Goal: Information Seeking & Learning: Find contact information

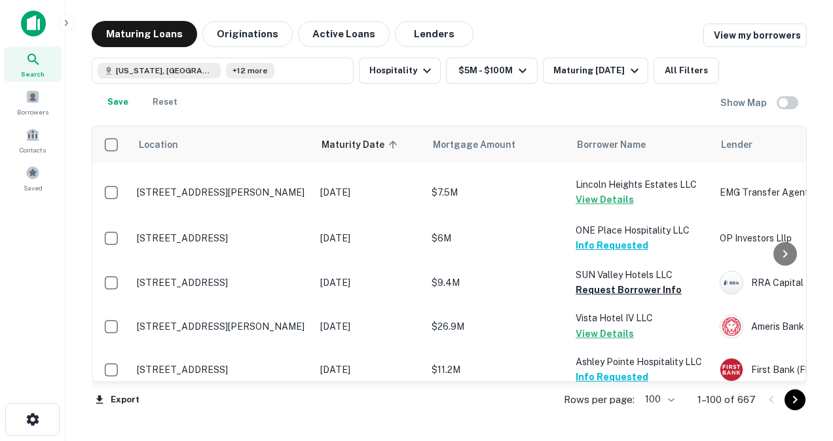
scroll to position [3144, 0]
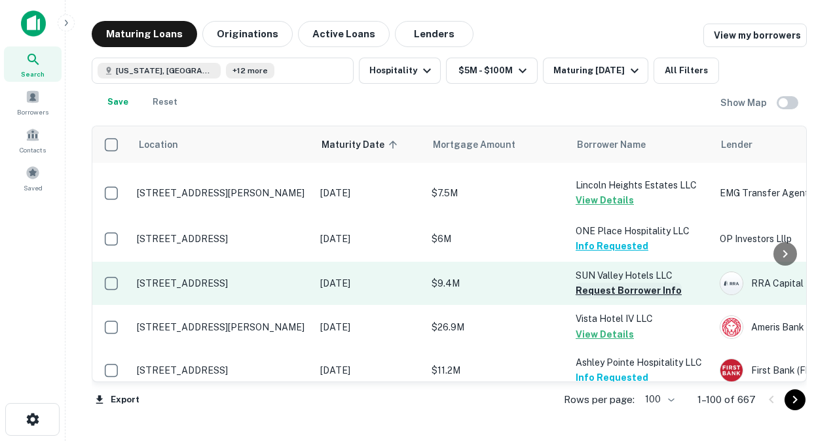
click at [594, 283] on button "Request Borrower Info" at bounding box center [628, 291] width 106 height 16
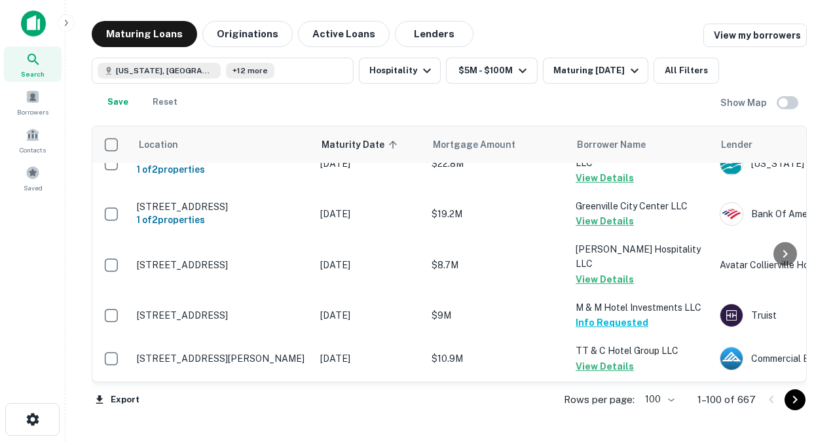
scroll to position [4617, 0]
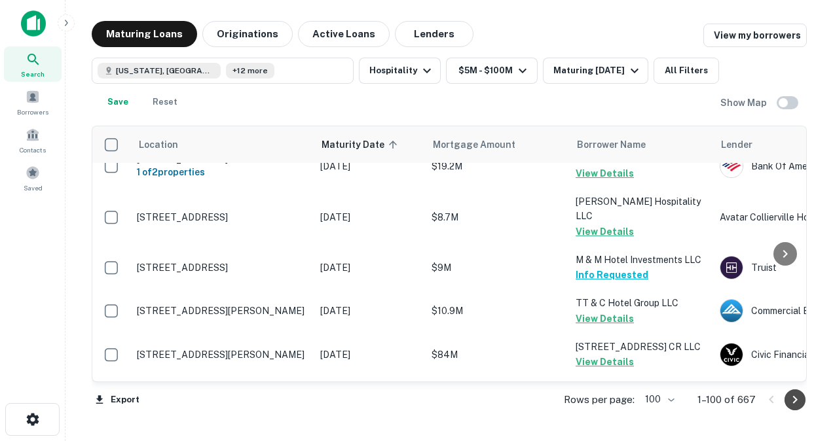
click at [796, 407] on icon "Go to next page" at bounding box center [795, 400] width 16 height 16
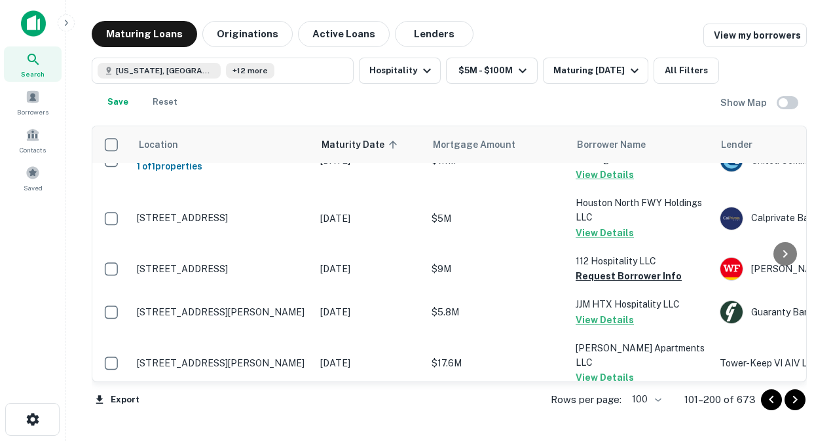
scroll to position [608, 0]
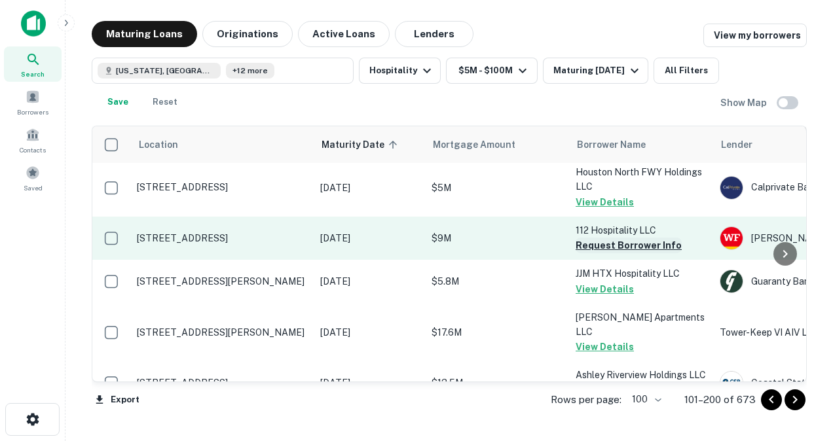
click at [593, 246] on button "Request Borrower Info" at bounding box center [628, 246] width 106 height 16
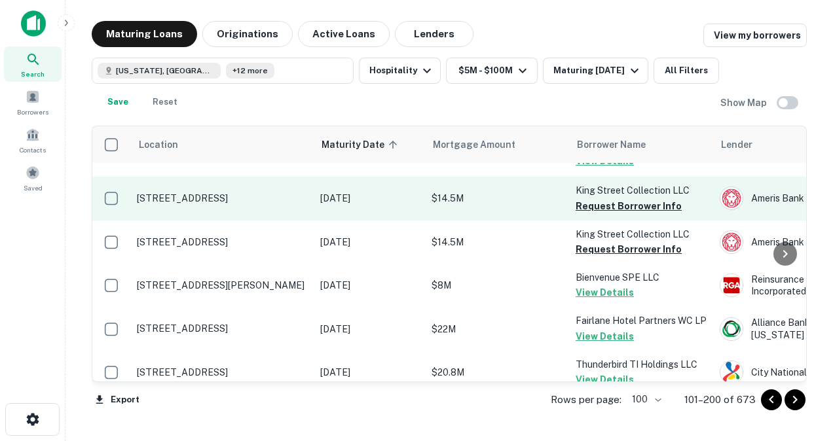
scroll to position [1249, 0]
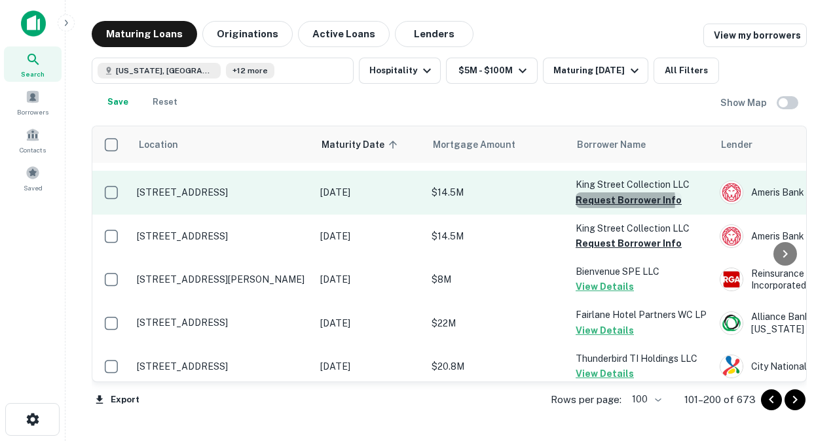
click at [600, 203] on button "Request Borrower Info" at bounding box center [628, 200] width 106 height 16
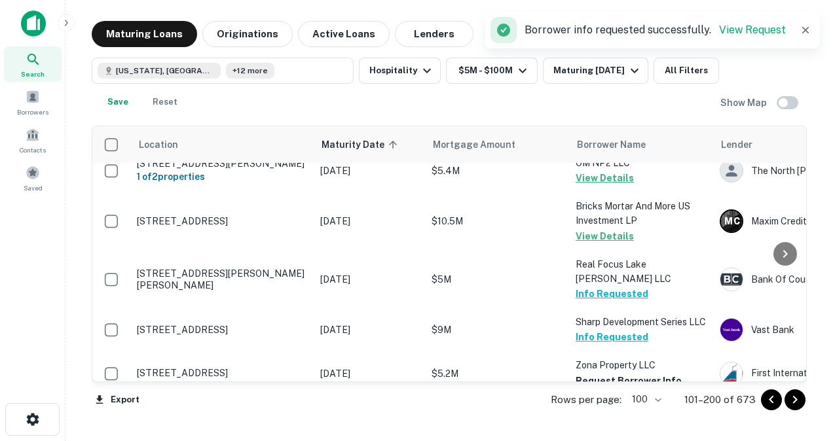
scroll to position [2100, 0]
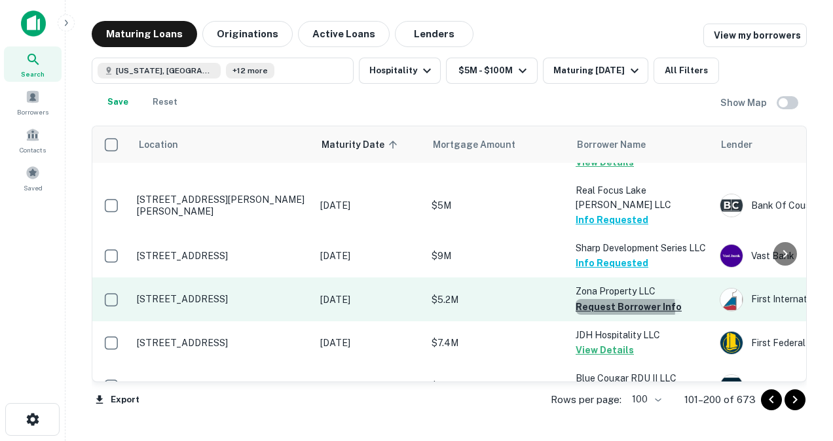
click at [603, 299] on button "Request Borrower Info" at bounding box center [628, 307] width 106 height 16
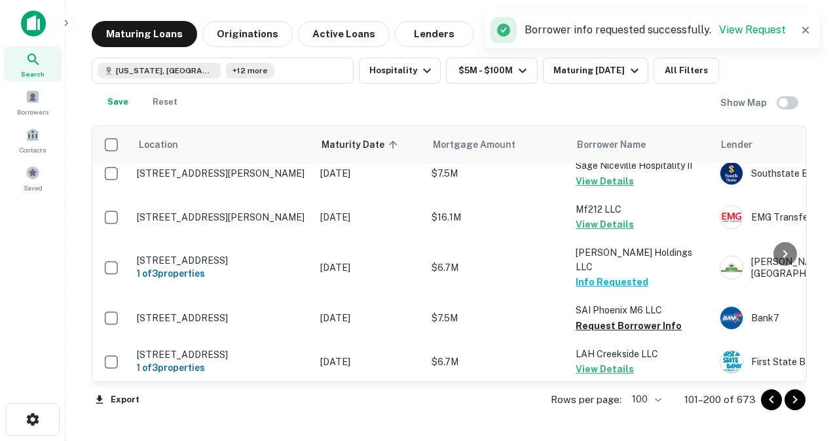
scroll to position [2705, 1]
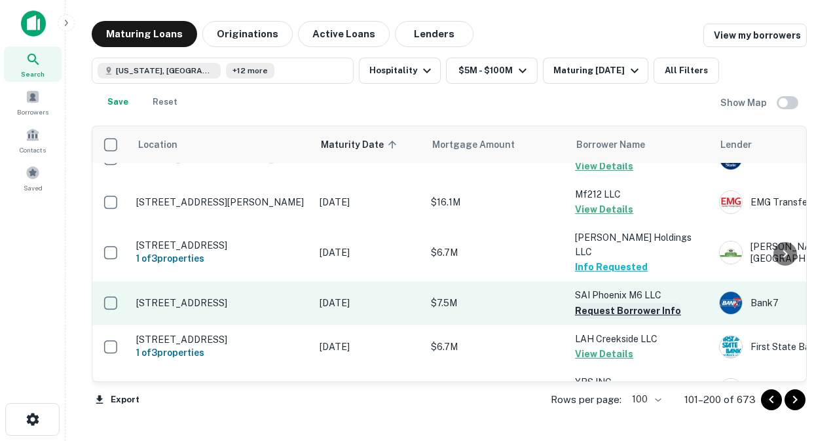
click at [626, 303] on button "Request Borrower Info" at bounding box center [628, 311] width 106 height 16
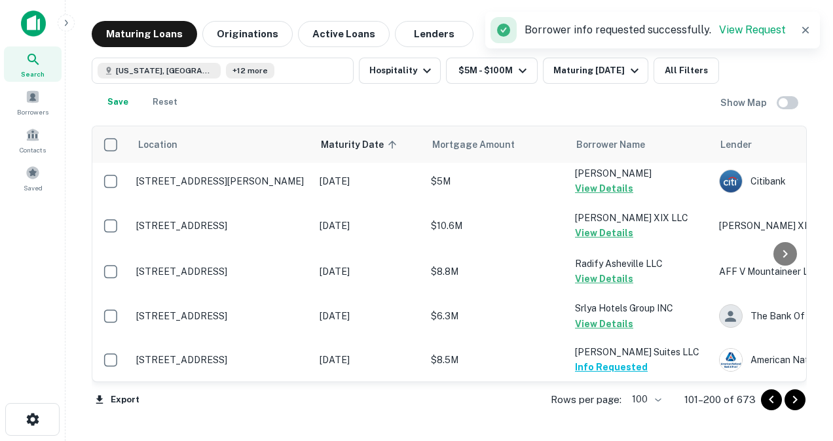
scroll to position [3090, 1]
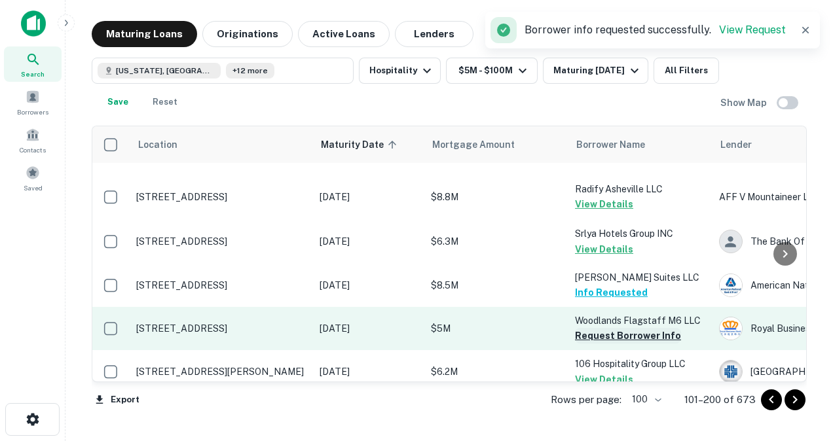
click at [582, 328] on button "Request Borrower Info" at bounding box center [628, 336] width 106 height 16
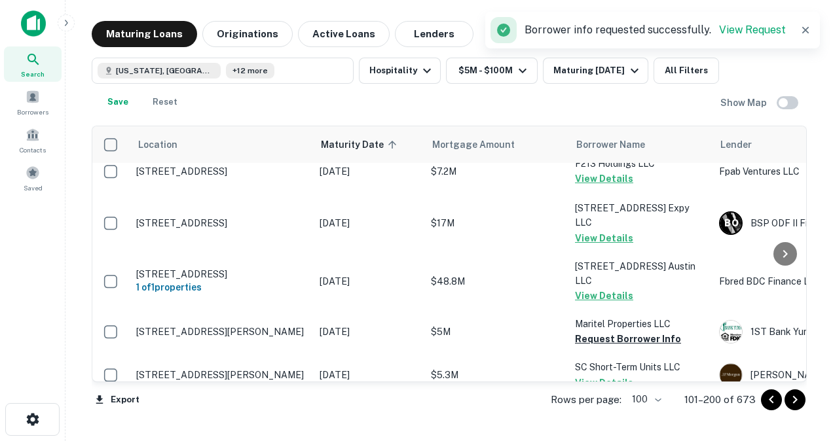
scroll to position [3538, 1]
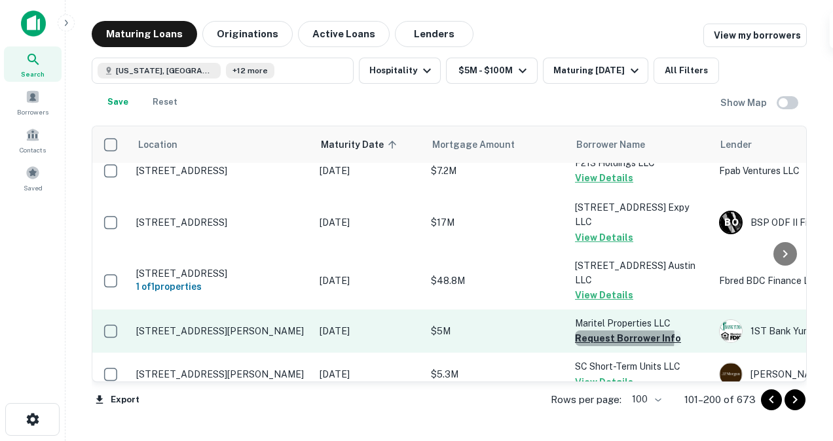
click at [605, 331] on button "Request Borrower Info" at bounding box center [628, 339] width 106 height 16
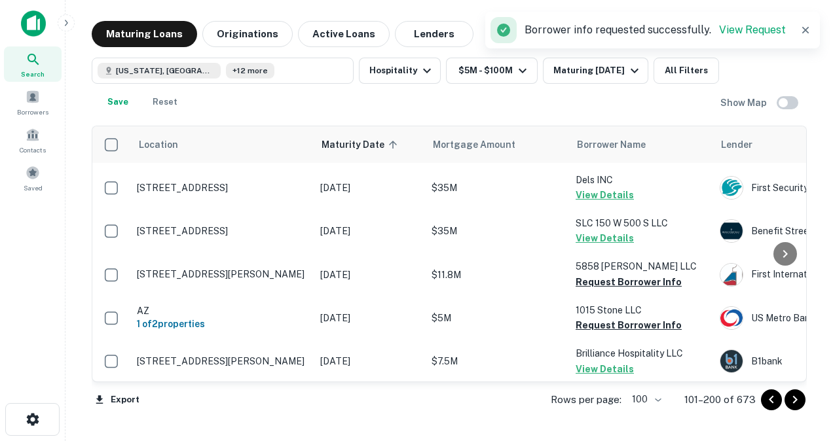
scroll to position [4255, 0]
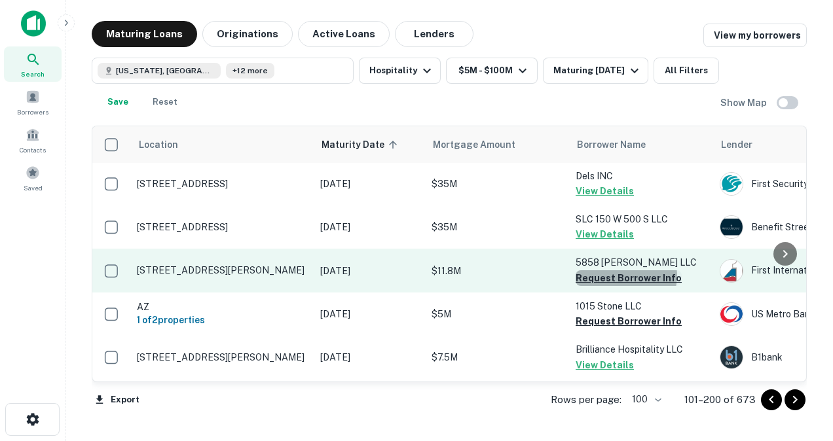
click at [625, 270] on button "Request Borrower Info" at bounding box center [628, 278] width 106 height 16
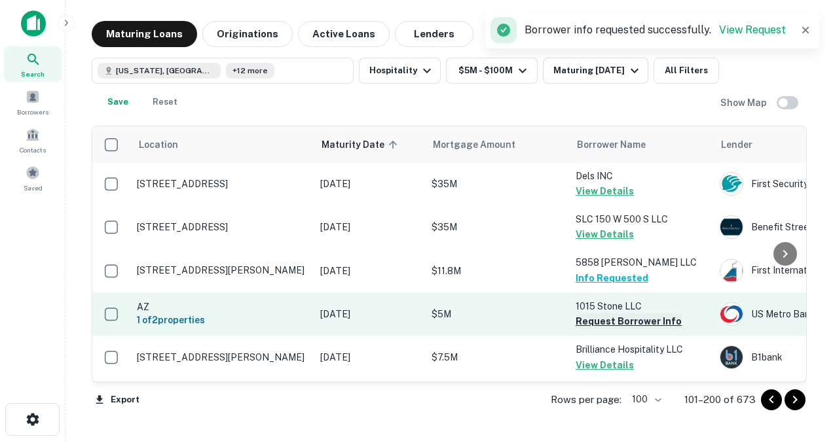
click at [592, 314] on button "Request Borrower Info" at bounding box center [628, 322] width 106 height 16
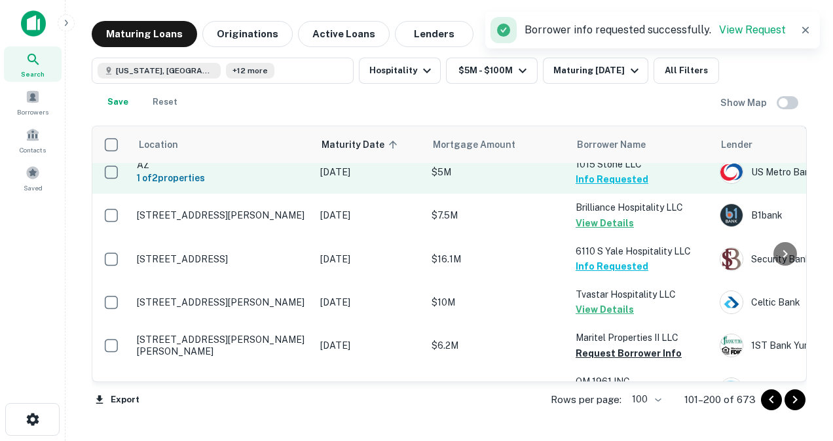
scroll to position [4397, 0]
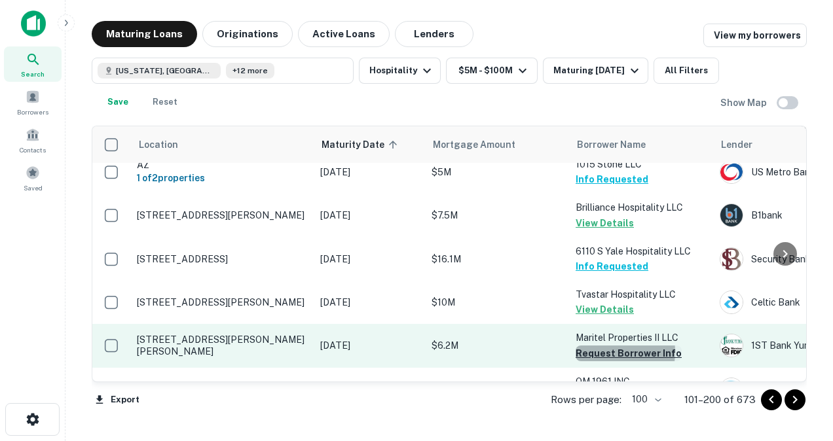
click at [602, 346] on button "Request Borrower Info" at bounding box center [628, 354] width 106 height 16
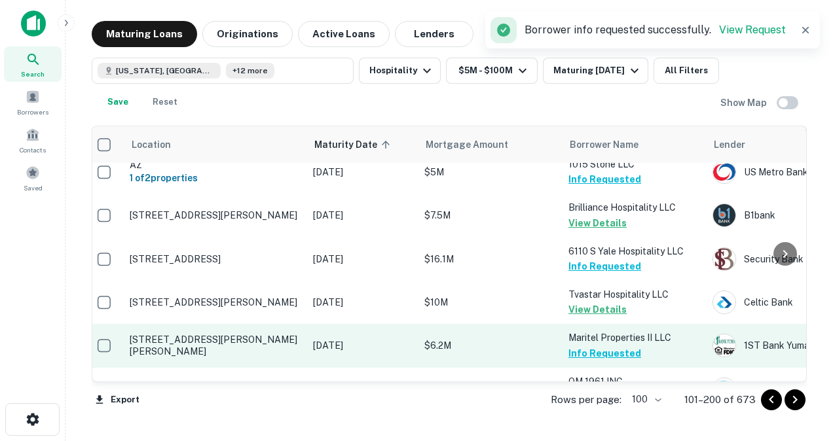
scroll to position [4397, 9]
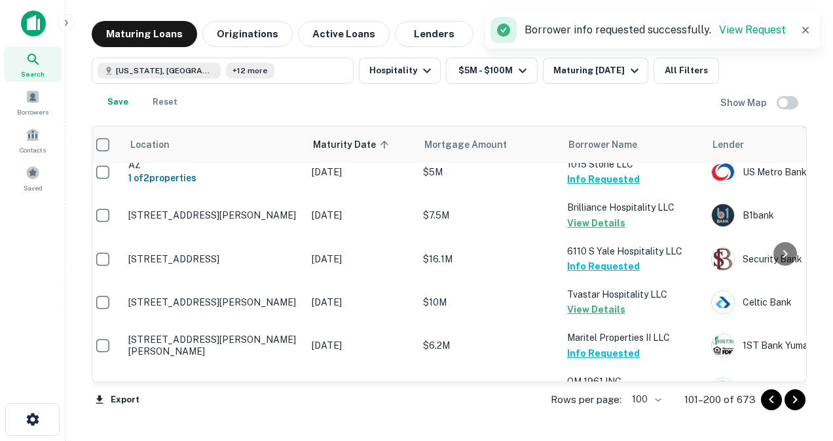
click at [797, 399] on icon "Go to next page" at bounding box center [795, 400] width 16 height 16
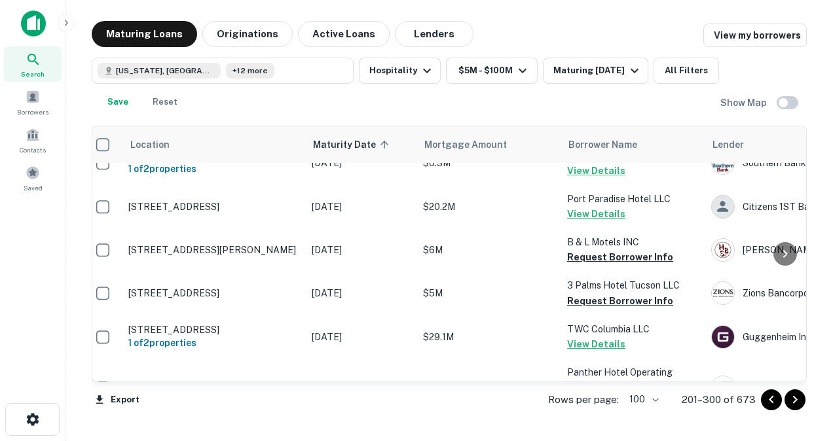
scroll to position [167, 9]
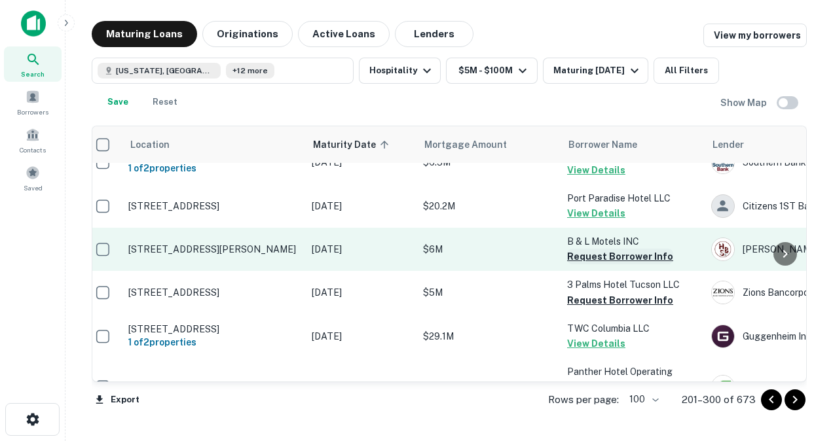
click at [583, 254] on button "Request Borrower Info" at bounding box center [620, 257] width 106 height 16
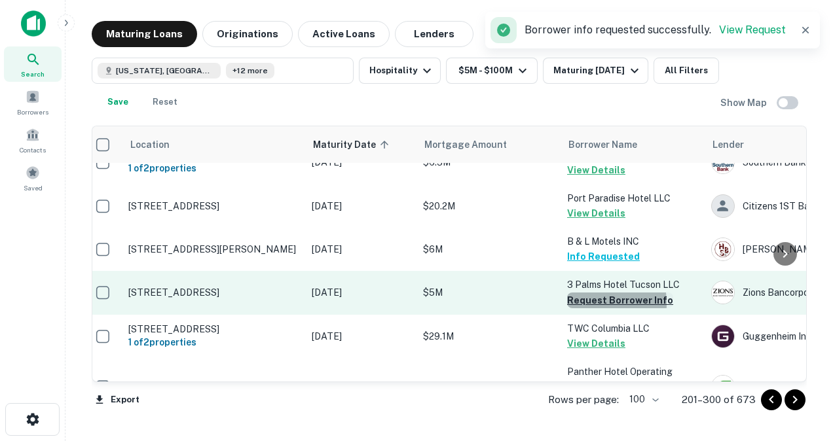
click at [585, 303] on button "Request Borrower Info" at bounding box center [620, 301] width 106 height 16
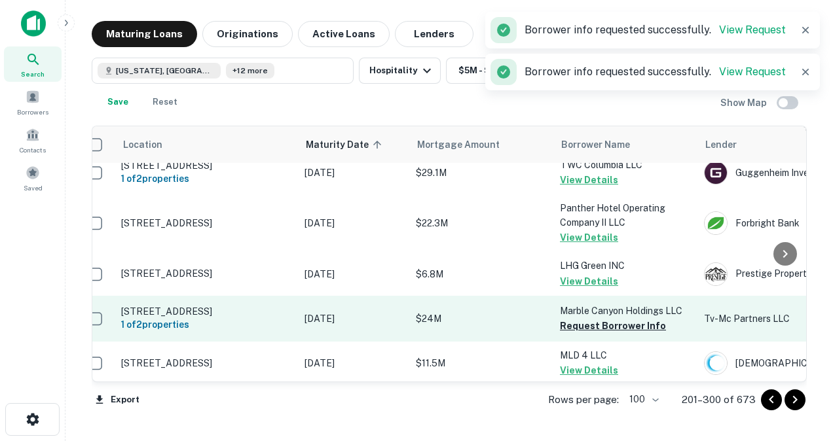
scroll to position [331, 0]
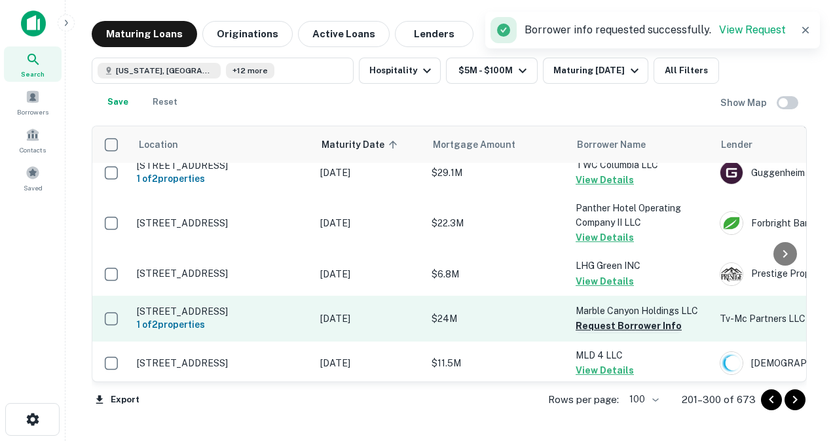
click at [589, 333] on button "Request Borrower Info" at bounding box center [628, 326] width 106 height 16
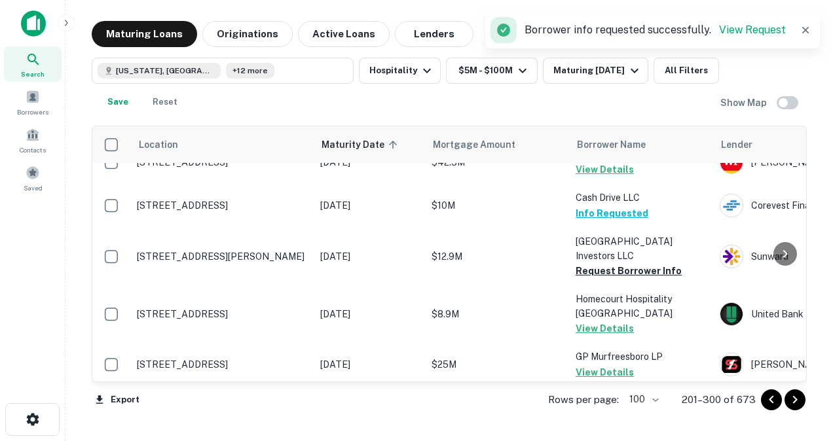
scroll to position [992, 0]
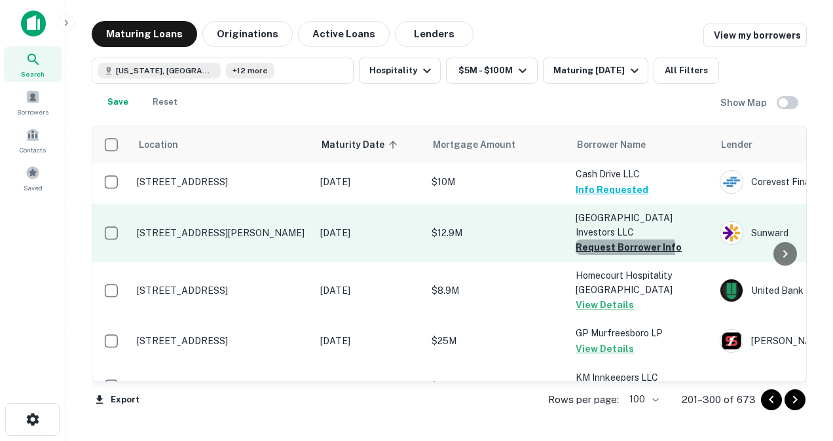
click at [615, 247] on button "Request Borrower Info" at bounding box center [628, 248] width 106 height 16
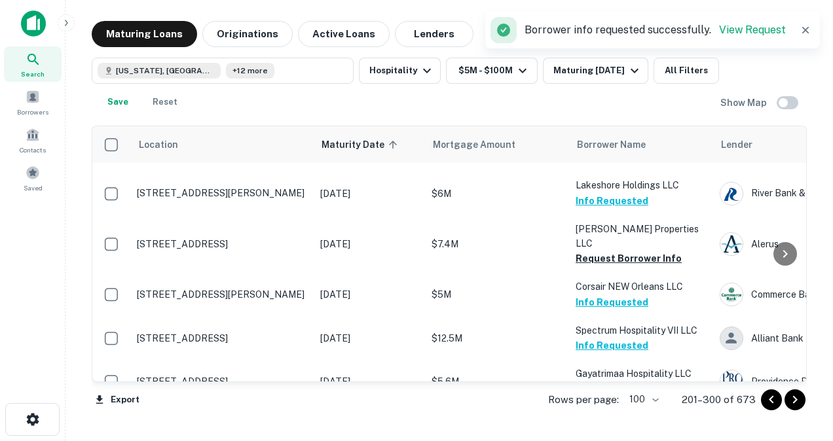
scroll to position [1345, 0]
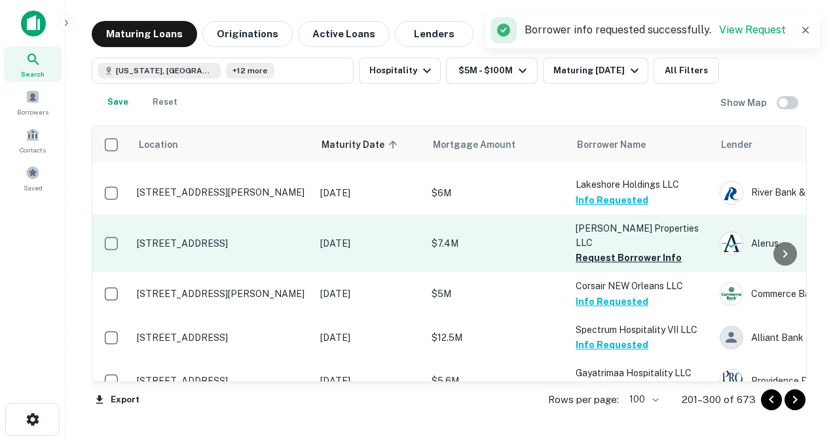
click at [593, 251] on td "[PERSON_NAME] Properties LLC Request Borrower Info" at bounding box center [641, 244] width 144 height 58
click at [593, 250] on button "Request Borrower Info" at bounding box center [628, 258] width 106 height 16
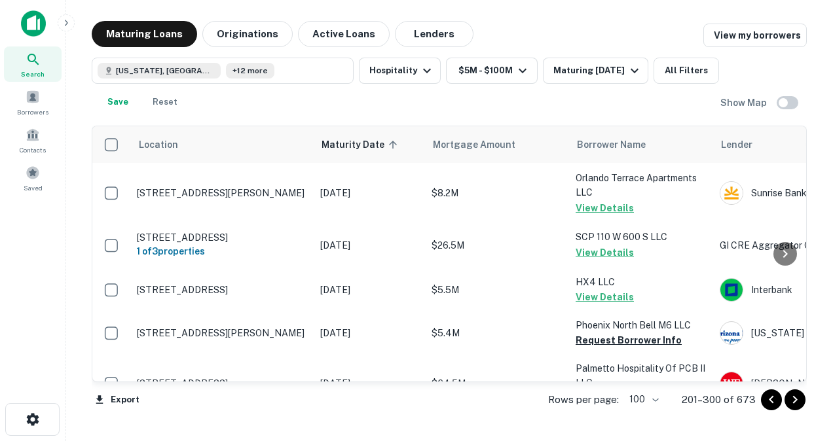
scroll to position [2299, 0]
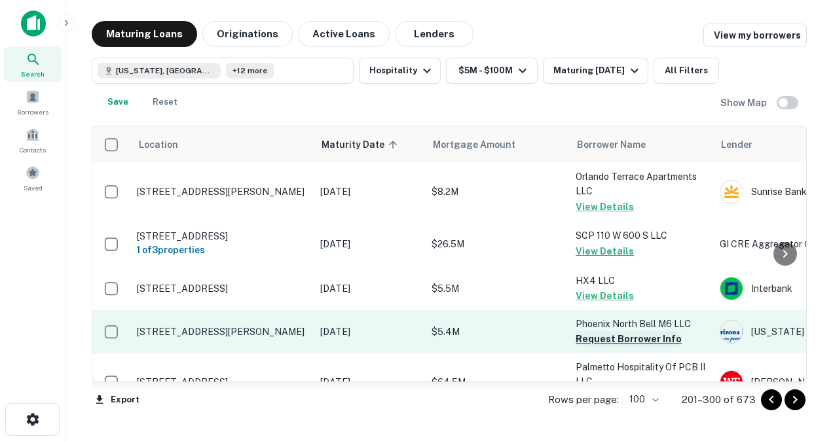
click at [587, 331] on button "Request Borrower Info" at bounding box center [628, 339] width 106 height 16
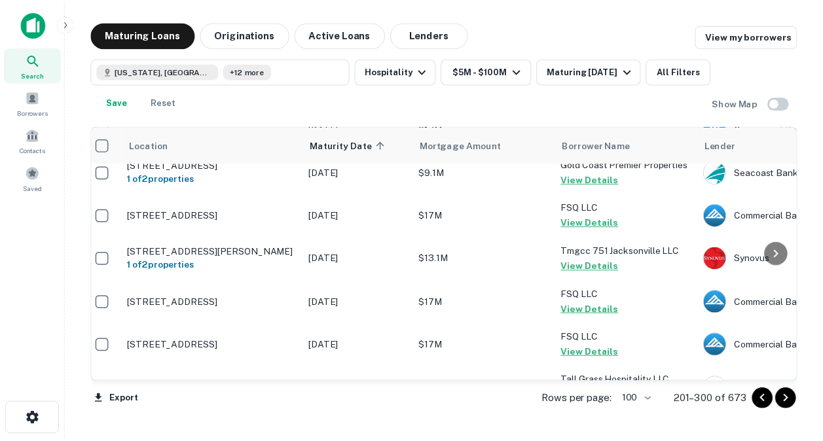
scroll to position [4441, 8]
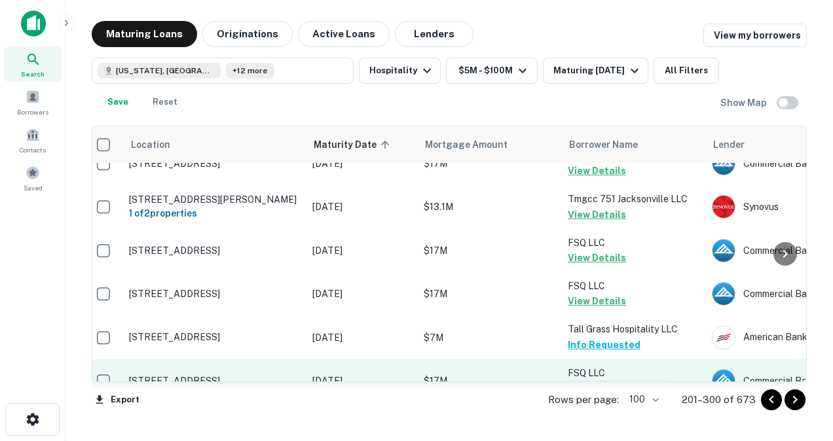
click at [585, 380] on button "Request Borrower Info" at bounding box center [621, 388] width 106 height 16
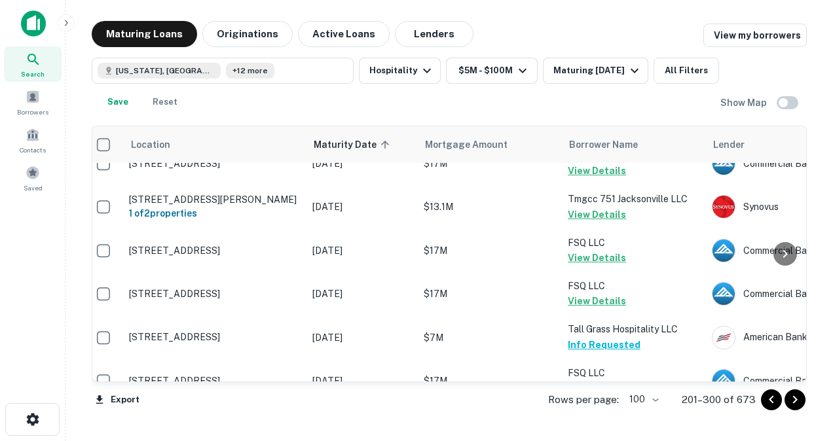
click at [139, 418] on p "AZ" at bounding box center [214, 424] width 170 height 12
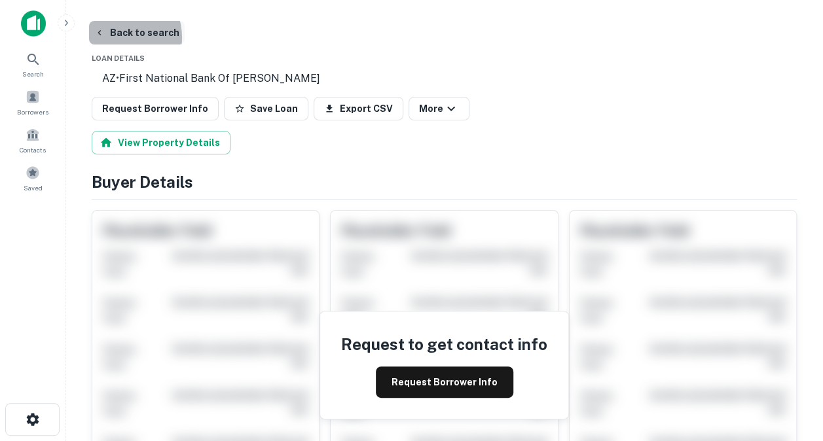
click at [117, 37] on button "Back to search" at bounding box center [137, 33] width 96 height 24
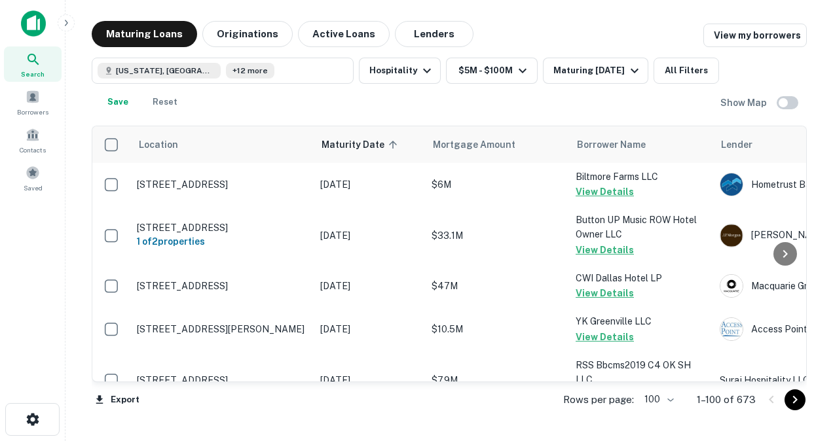
click at [791, 401] on icon "Go to next page" at bounding box center [795, 400] width 16 height 16
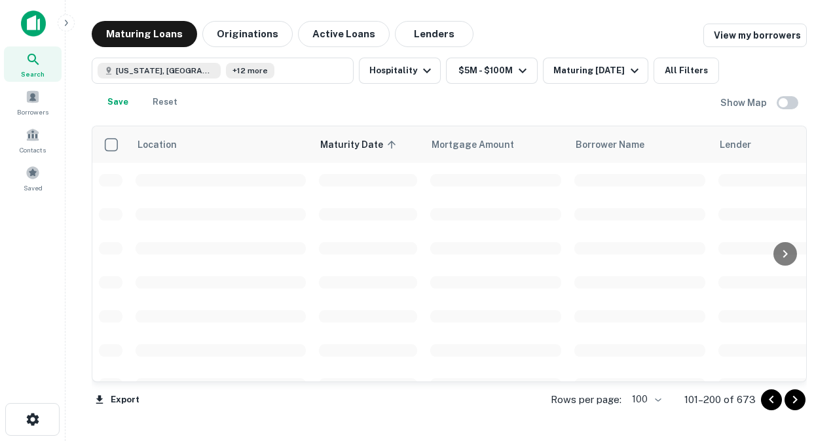
click at [791, 401] on icon "Go to next page" at bounding box center [795, 400] width 16 height 16
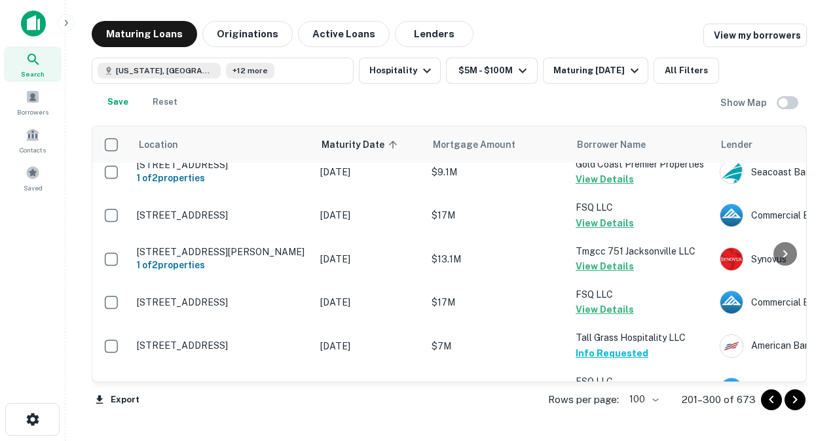
scroll to position [4441, 0]
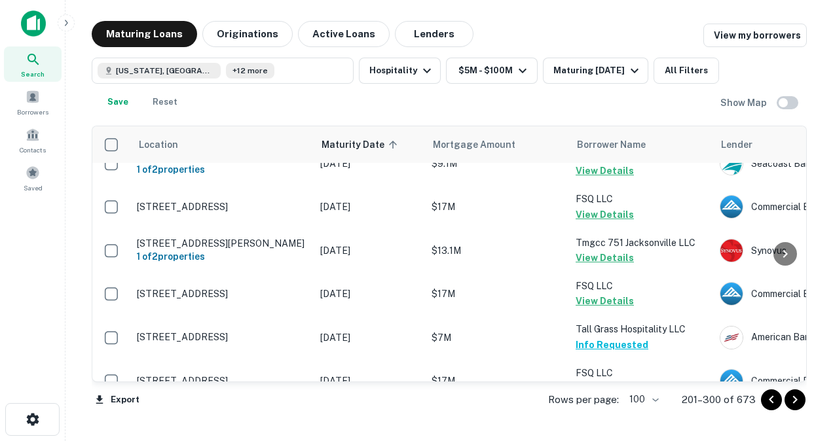
click at [798, 401] on icon "Go to next page" at bounding box center [795, 400] width 16 height 16
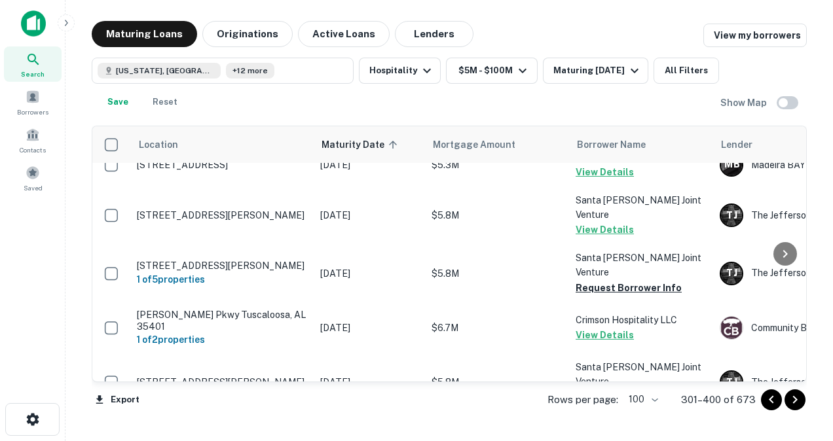
scroll to position [428, 0]
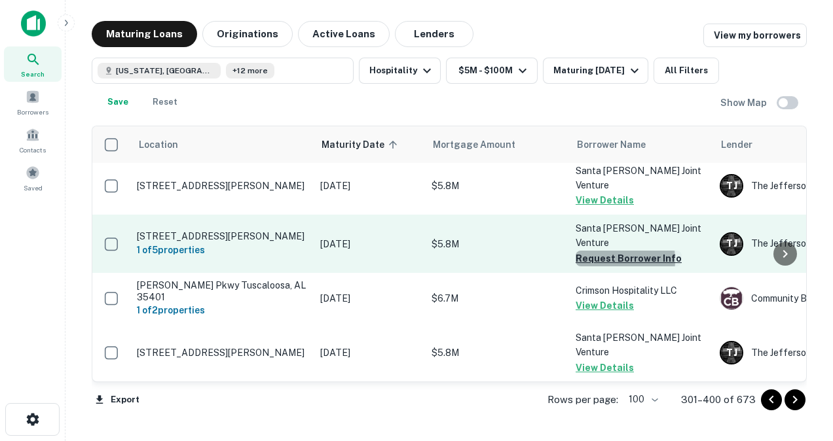
click at [601, 251] on button "Request Borrower Info" at bounding box center [628, 259] width 106 height 16
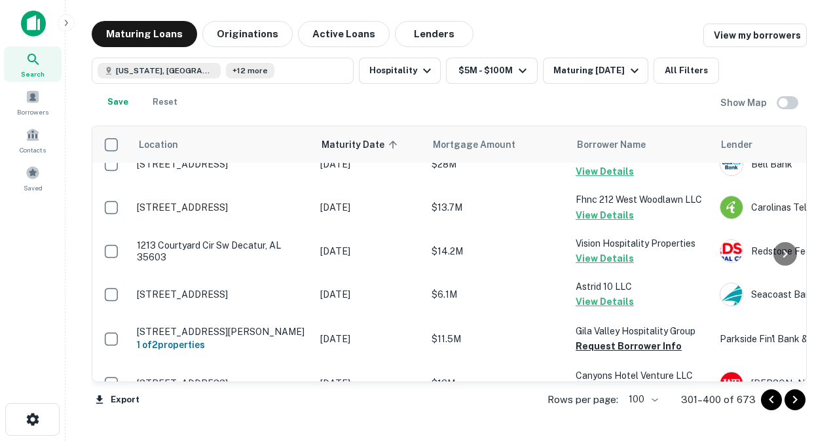
scroll to position [1712, 0]
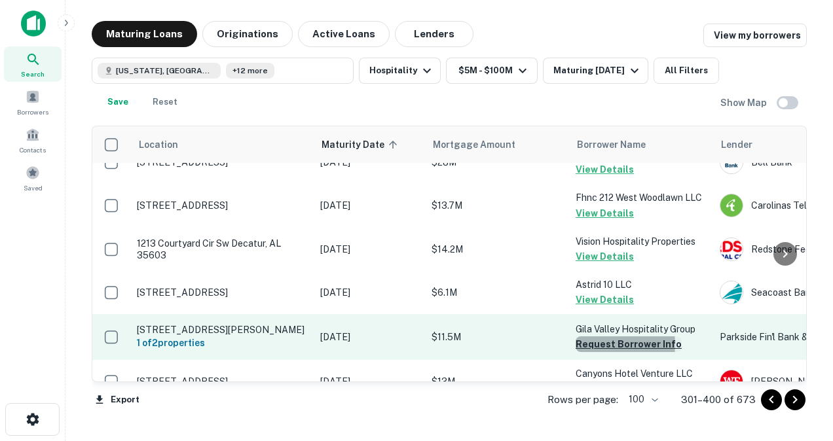
click at [603, 337] on button "Request Borrower Info" at bounding box center [628, 345] width 106 height 16
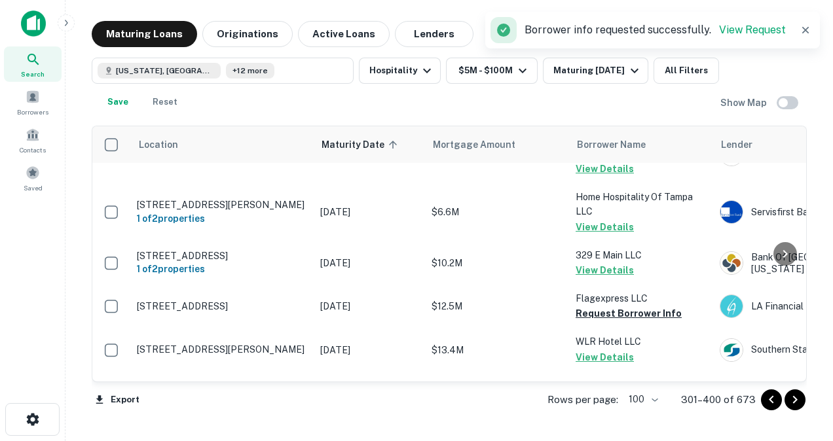
scroll to position [2266, 0]
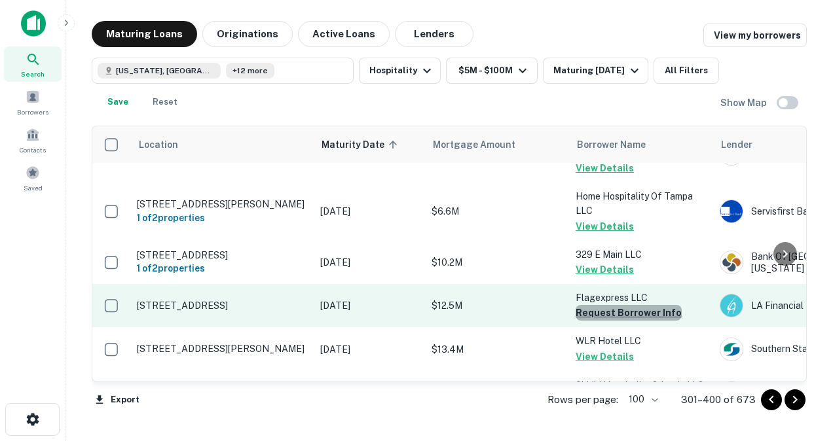
click at [632, 305] on button "Request Borrower Info" at bounding box center [628, 313] width 106 height 16
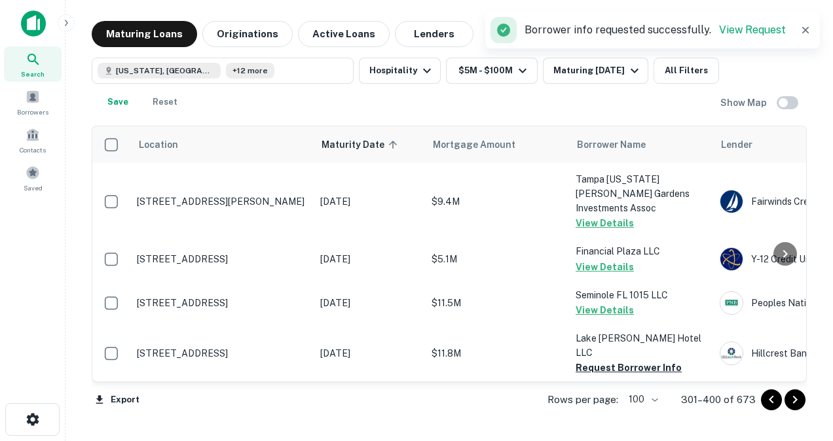
scroll to position [2834, 0]
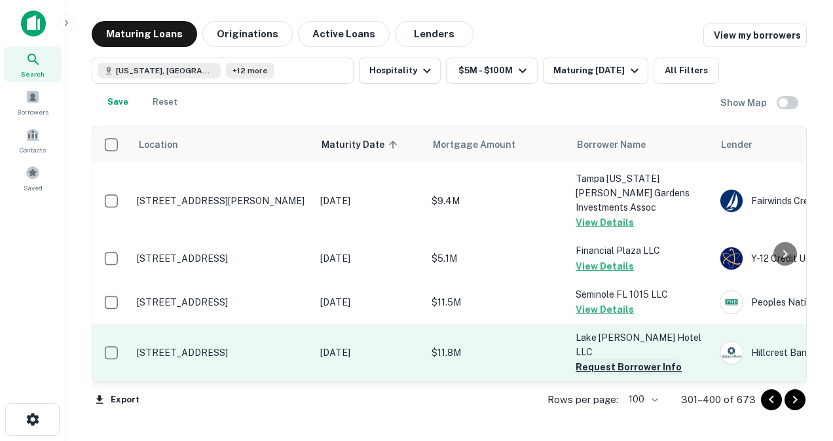
click at [601, 359] on button "Request Borrower Info" at bounding box center [628, 367] width 106 height 16
